Goal: Task Accomplishment & Management: Manage account settings

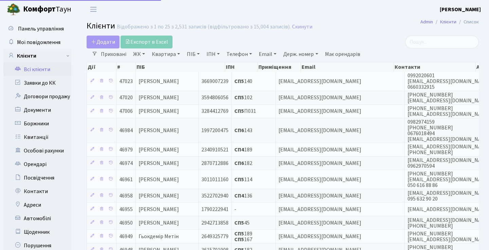
select select "25"
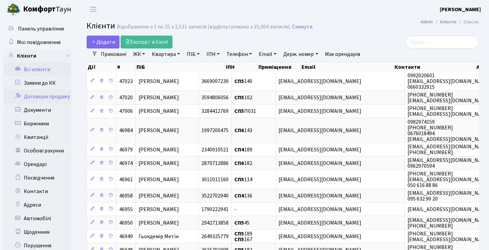
click at [47, 91] on link "Договори продажу" at bounding box center [37, 97] width 68 height 14
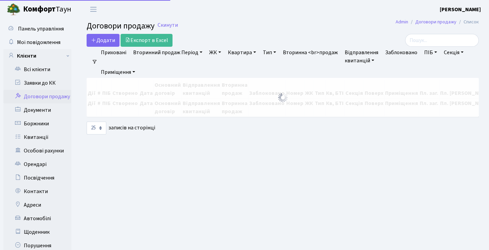
select select "25"
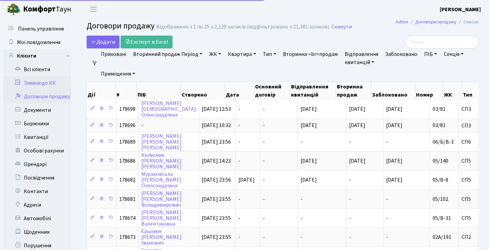
click at [48, 82] on link "Заявки до КК" at bounding box center [37, 83] width 68 height 14
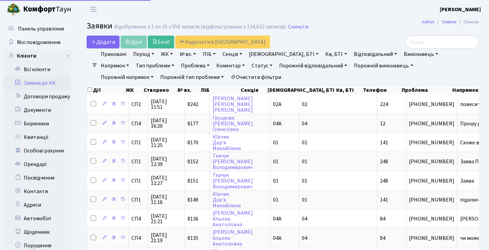
select select "25"
click at [56, 73] on link "Всі клієнти" at bounding box center [37, 70] width 68 height 14
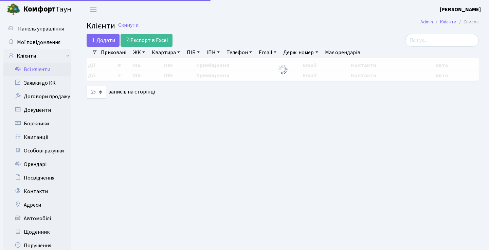
select select "25"
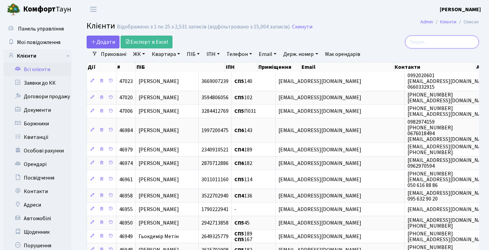
click at [449, 43] on input "search" at bounding box center [442, 42] width 74 height 13
paste input "uliastrisnaa@gmail.com"
type input "uliastrisnaa@gmail.com"
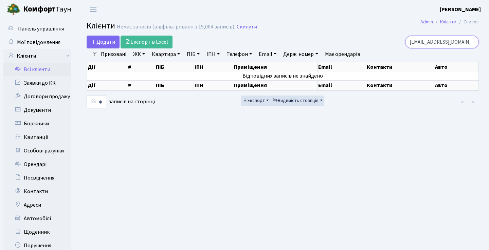
click at [470, 42] on input "uliastrisnaa@gmail.com" at bounding box center [442, 42] width 74 height 13
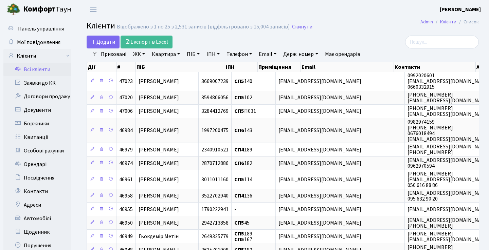
click at [169, 56] on link "Квартира" at bounding box center [166, 55] width 34 height 12
click at [176, 71] on input "text" at bounding box center [169, 67] width 40 height 13
type input "257"
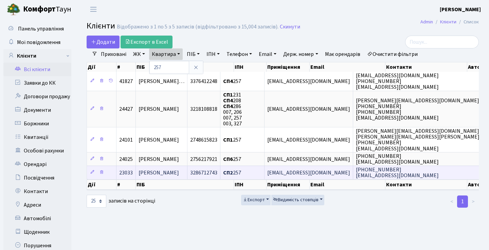
click at [179, 177] on span "[PERSON_NAME]" at bounding box center [158, 172] width 40 height 7
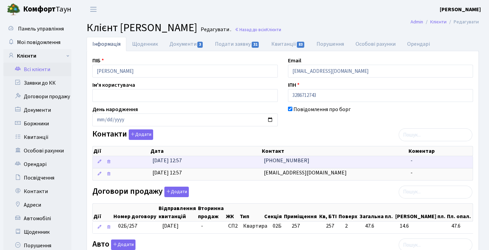
click at [284, 159] on span "[PHONE_NUMBER]" at bounding box center [286, 160] width 45 height 7
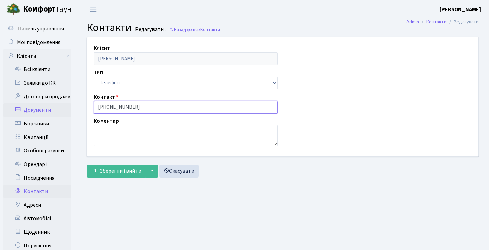
drag, startPoint x: 141, startPoint y: 107, endPoint x: 62, endPoint y: 106, distance: 78.4
click at [62, 107] on div "Панель управління Мої повідомлення Клієнти Всі клієнти Заявки до КК" at bounding box center [244, 151] width 489 height 265
